Goal: Information Seeking & Learning: Find specific fact

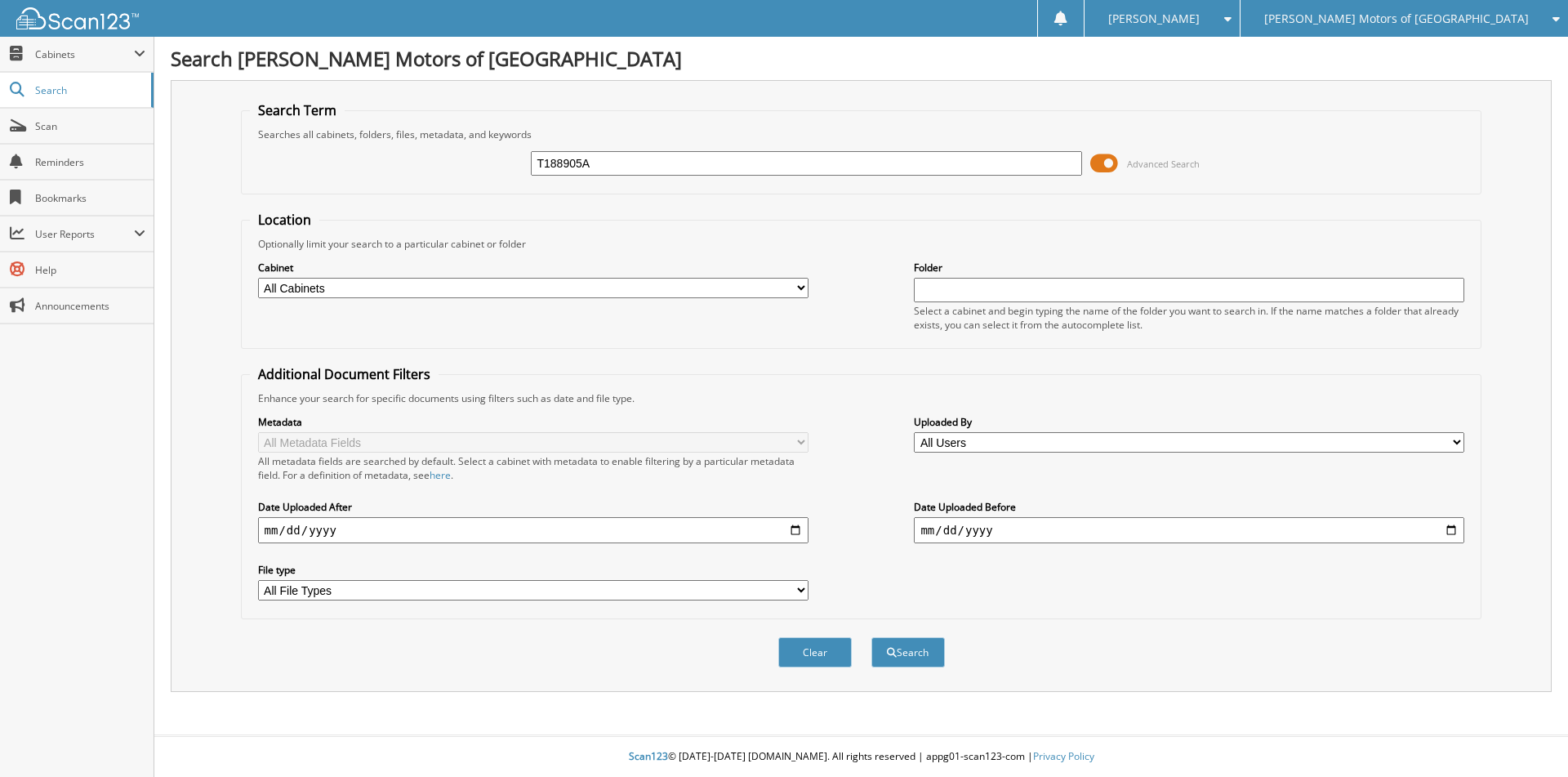
type input "T188905A"
click at [871, 638] on button "Search" at bounding box center [908, 653] width 73 height 31
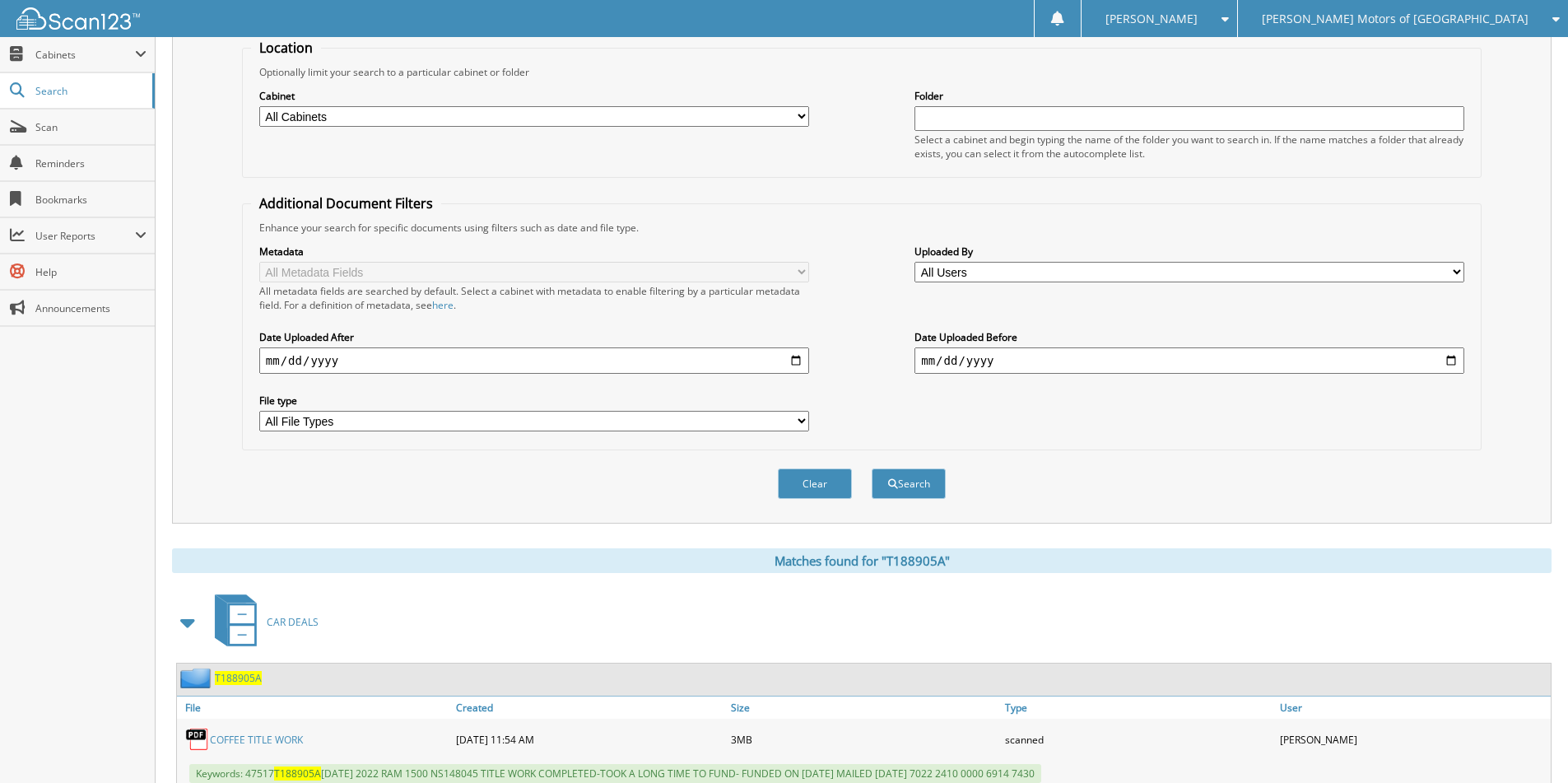
scroll to position [297, 0]
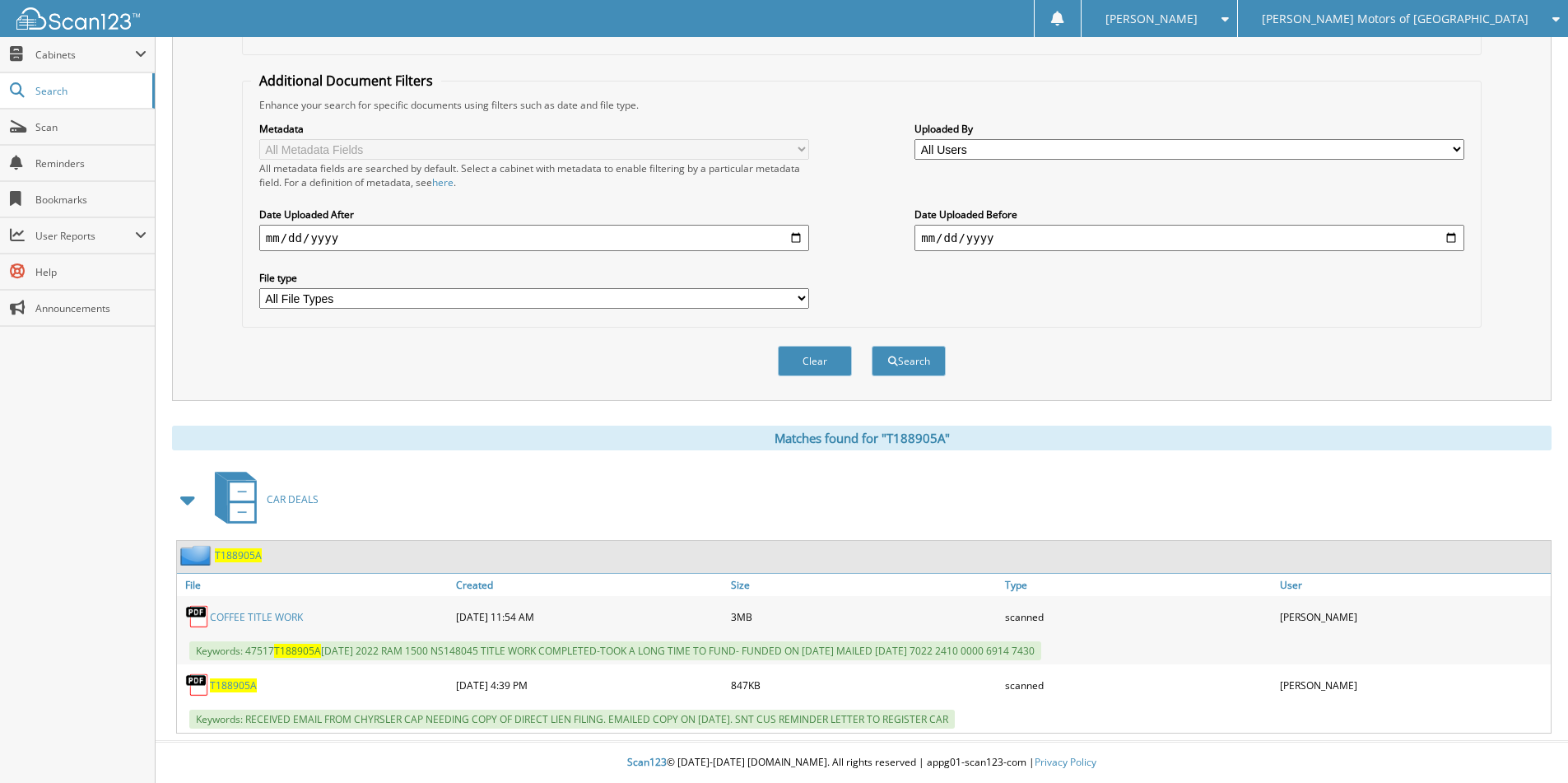
click at [232, 558] on span "T188905A" at bounding box center [238, 555] width 47 height 14
